Goal: Information Seeking & Learning: Learn about a topic

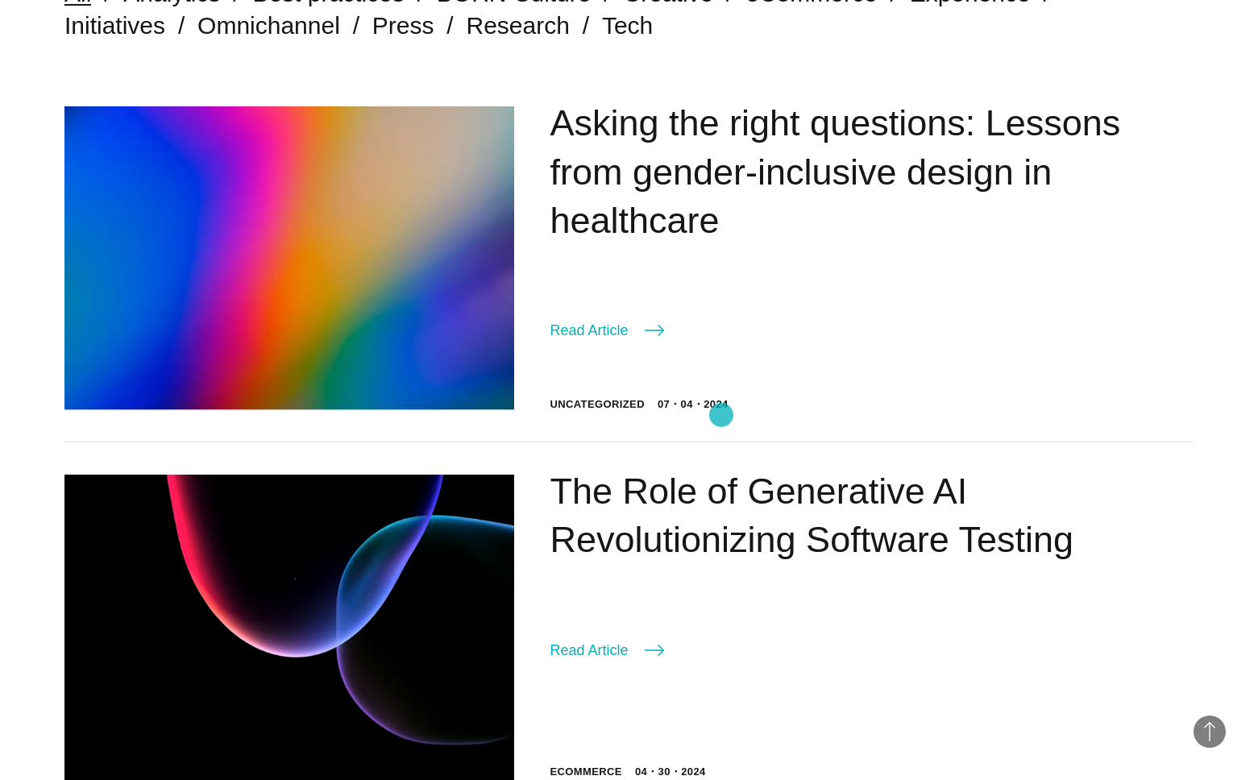
scroll to position [640, 0]
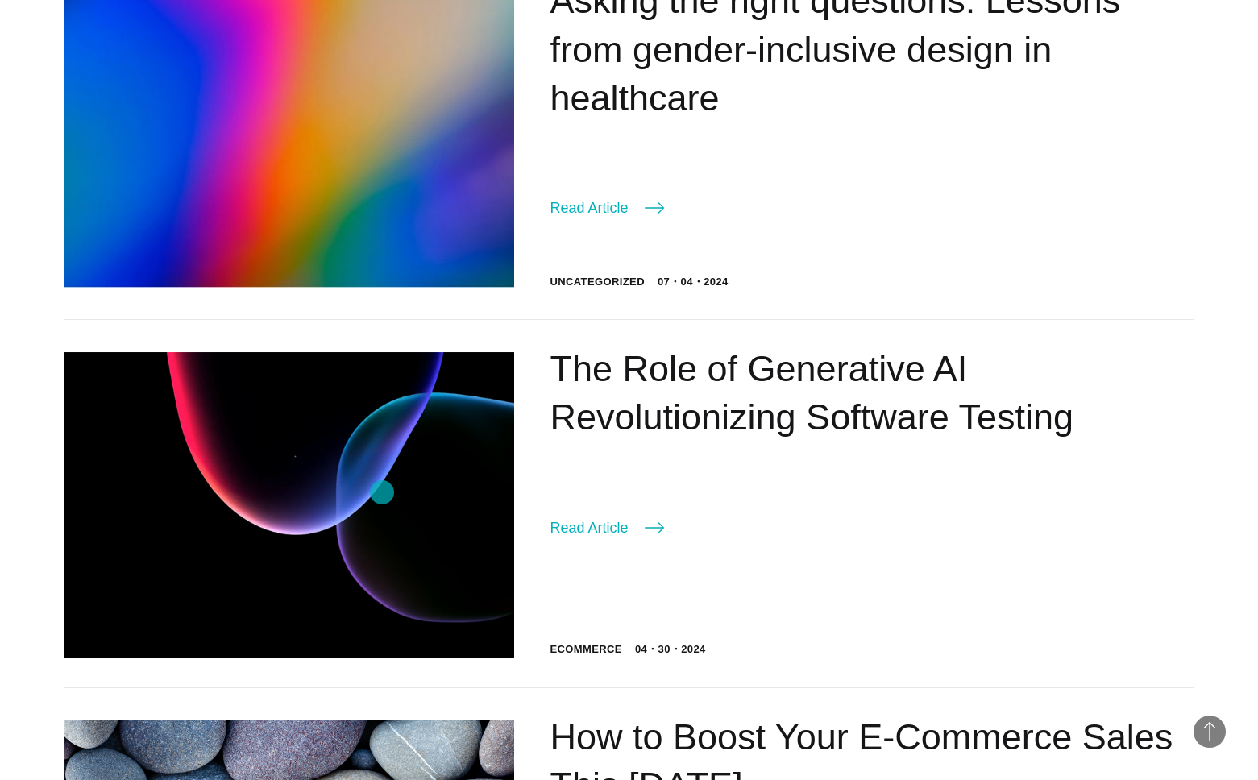
click at [382, 492] on img at bounding box center [289, 505] width 450 height 306
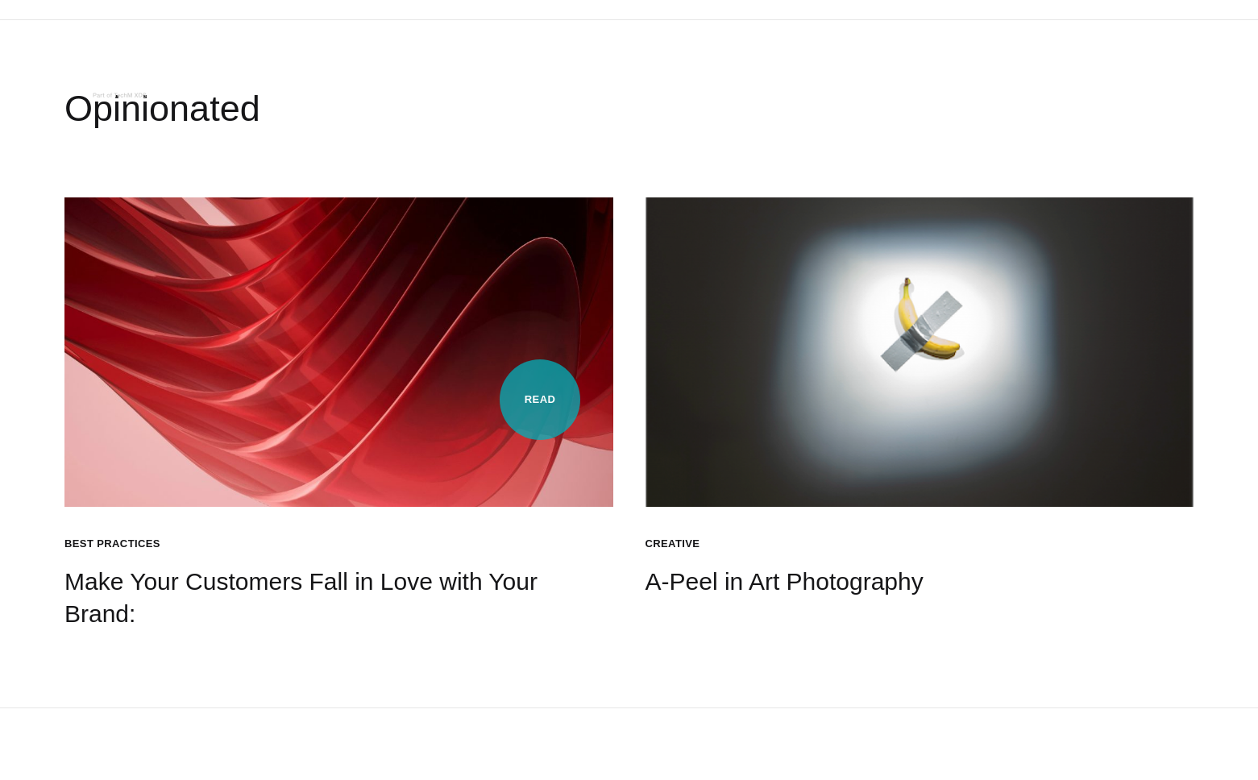
click at [540, 400] on img at bounding box center [338, 351] width 549 height 309
